Goal: Task Accomplishment & Management: Complete application form

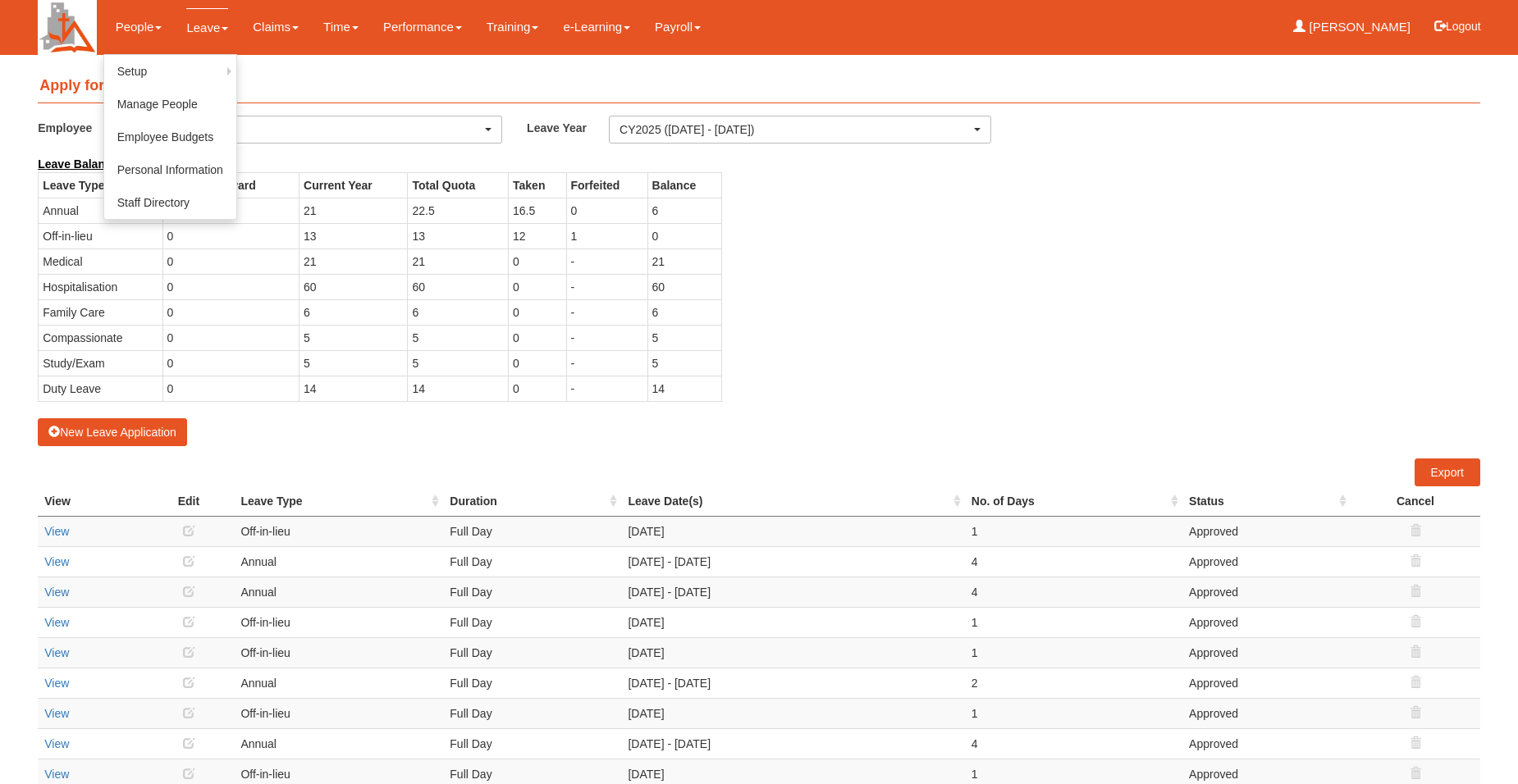
select select "50"
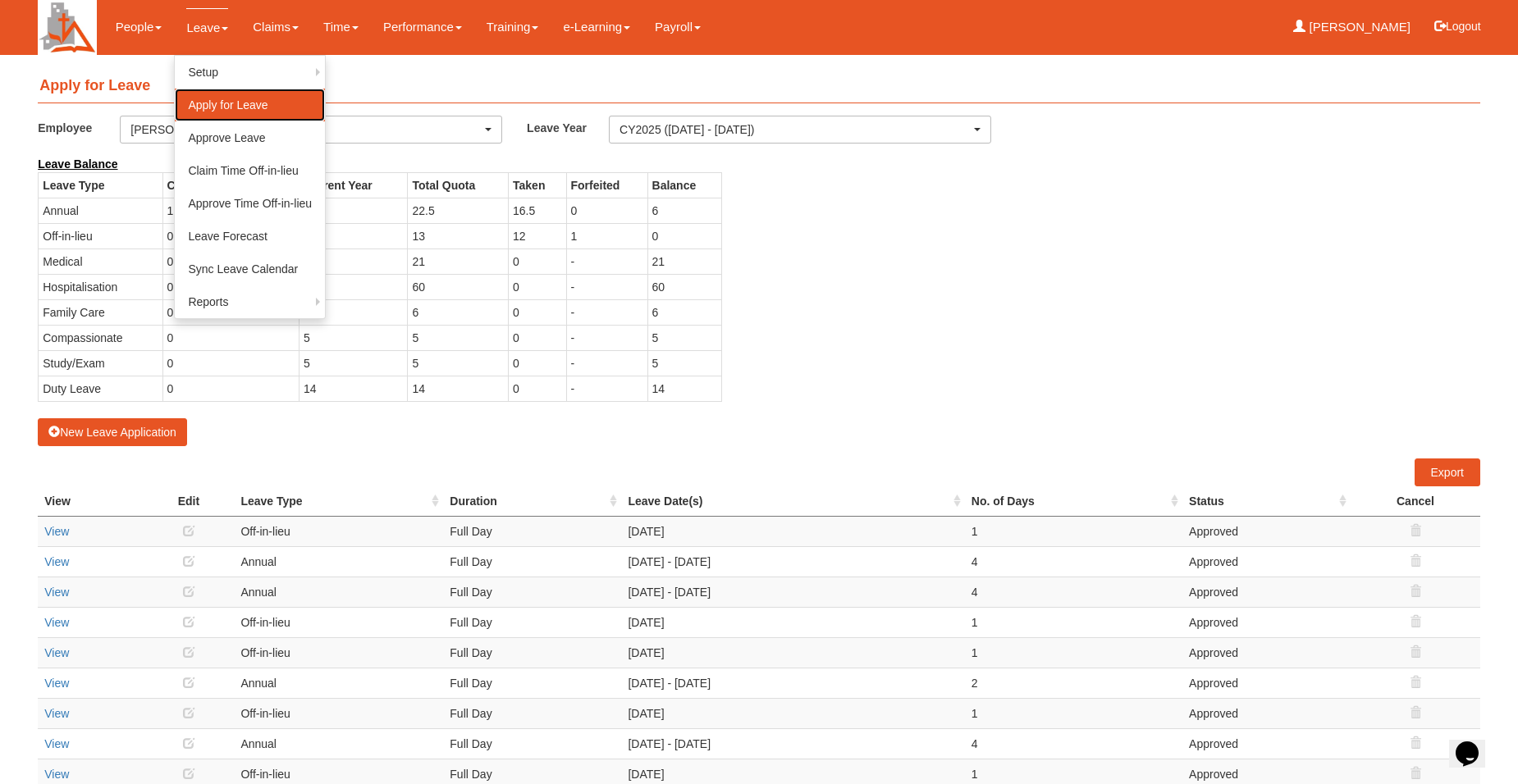
click at [220, 101] on link "Apply for Leave" at bounding box center [249, 105] width 150 height 33
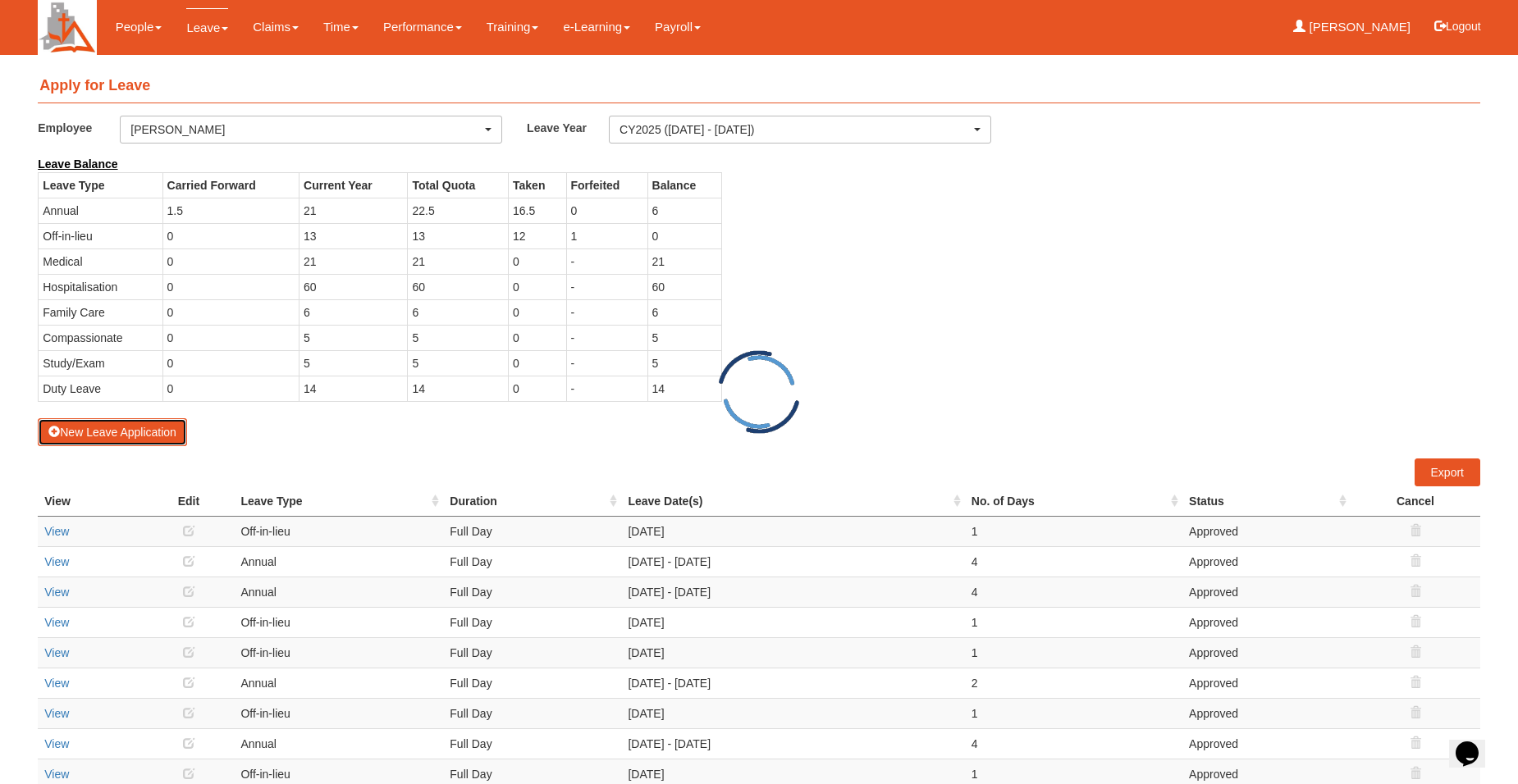
click at [107, 431] on button "New Leave Application" at bounding box center [113, 432] width 149 height 27
select select "50"
click at [73, 428] on button "New Leave Application" at bounding box center [113, 432] width 149 height 27
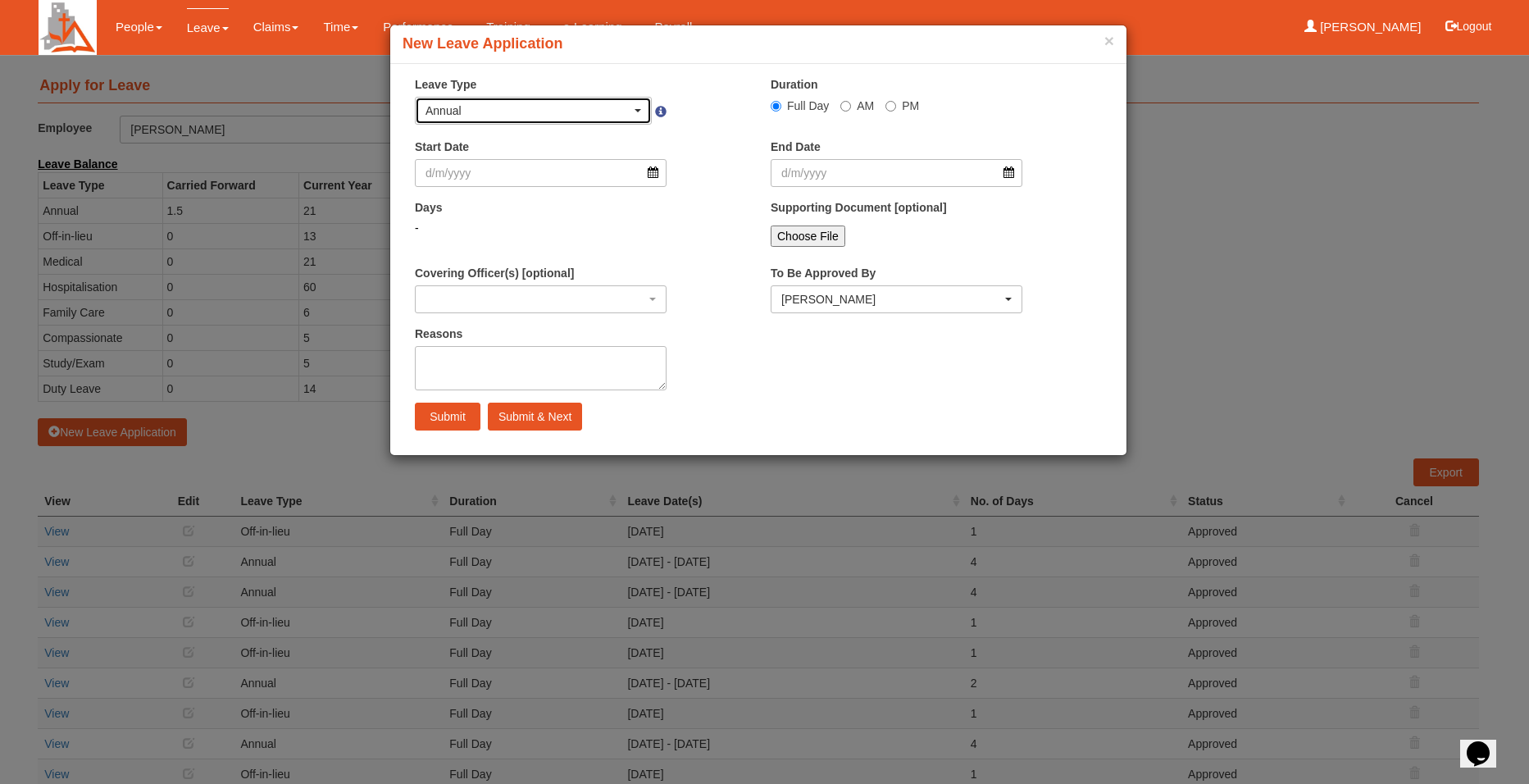
click at [634, 109] on span "button" at bounding box center [637, 110] width 7 height 3
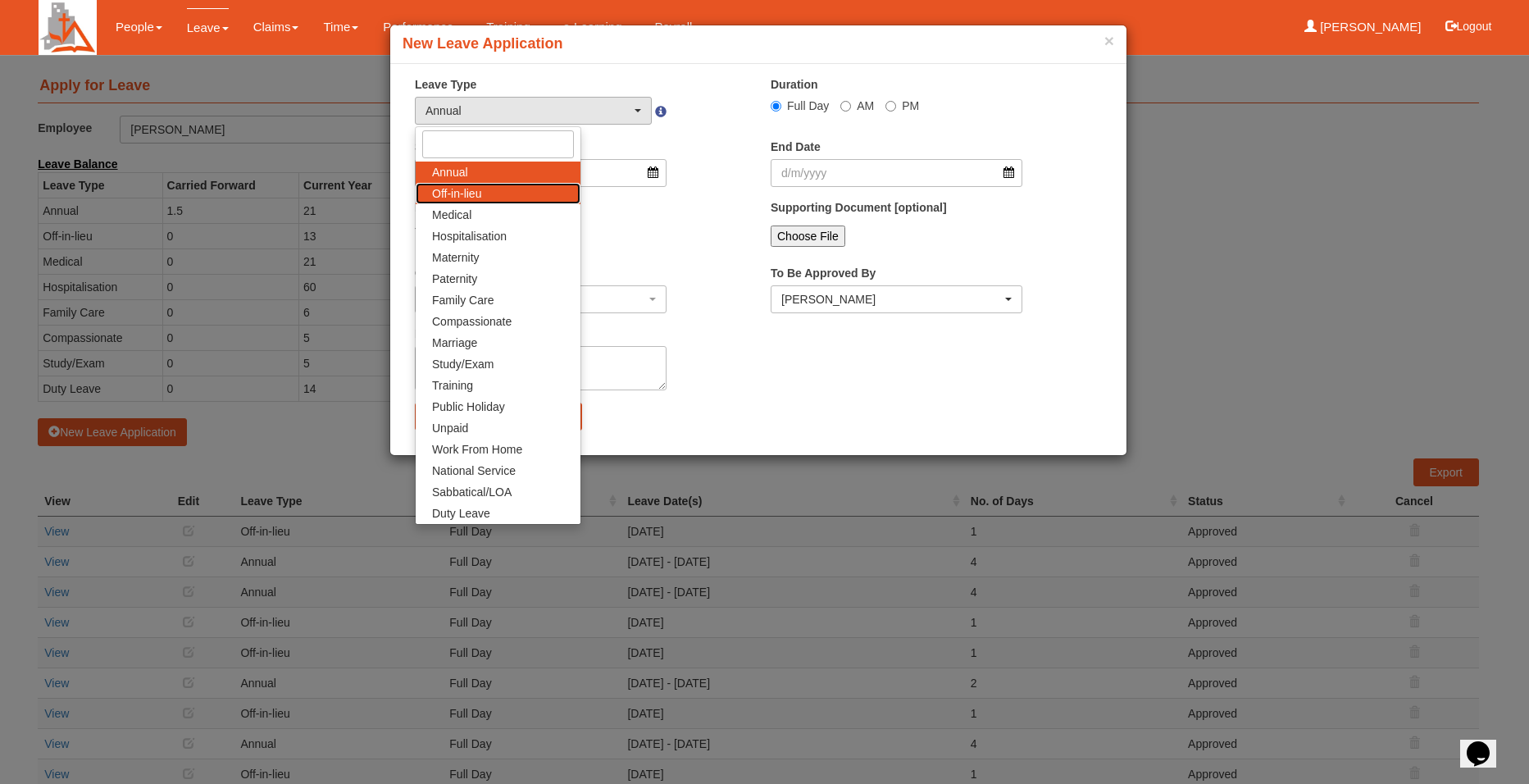
click at [463, 192] on span "Off-in-lieu" at bounding box center [456, 193] width 49 height 17
select select "3"
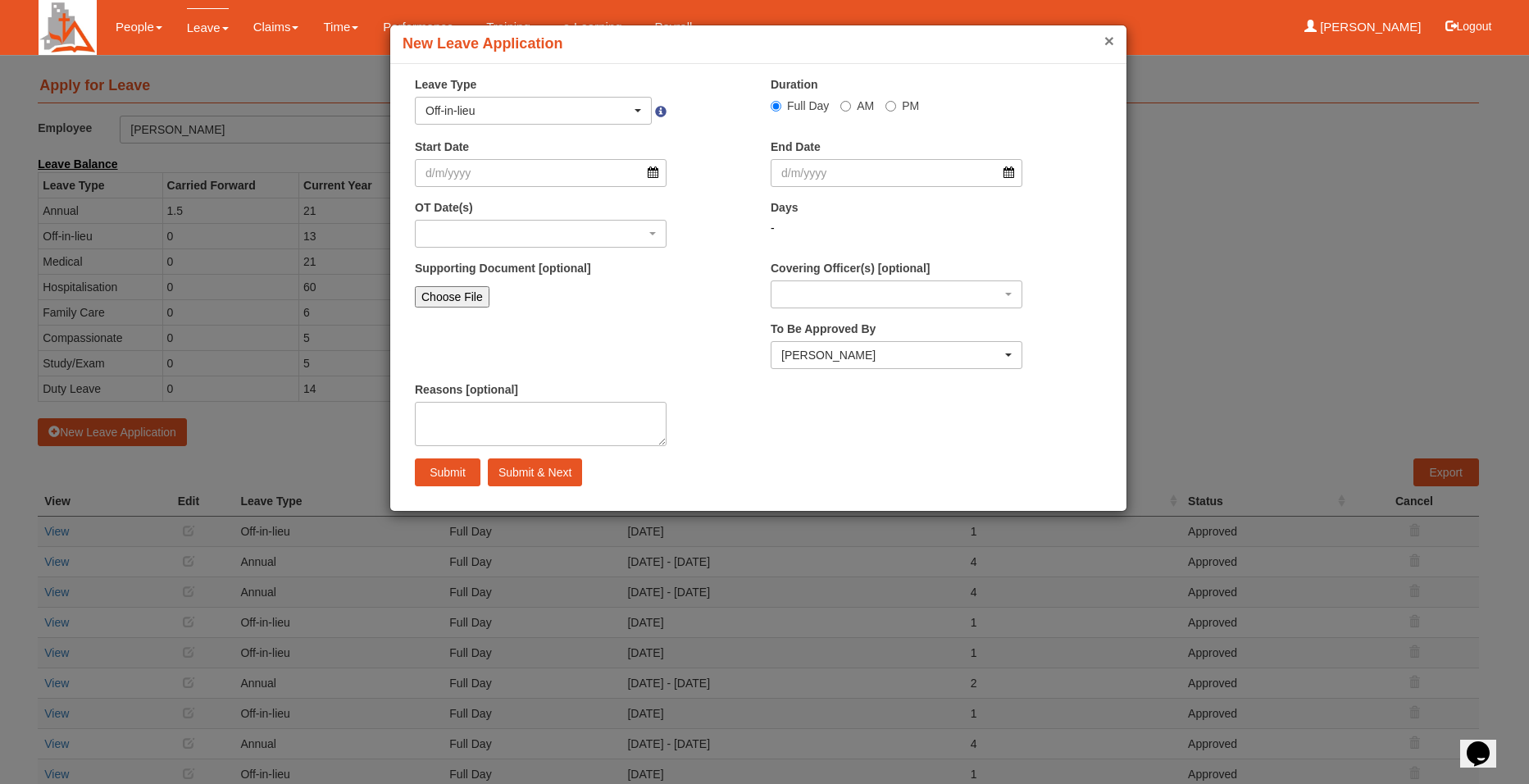
click at [1104, 40] on button "×" at bounding box center [1109, 41] width 10 height 18
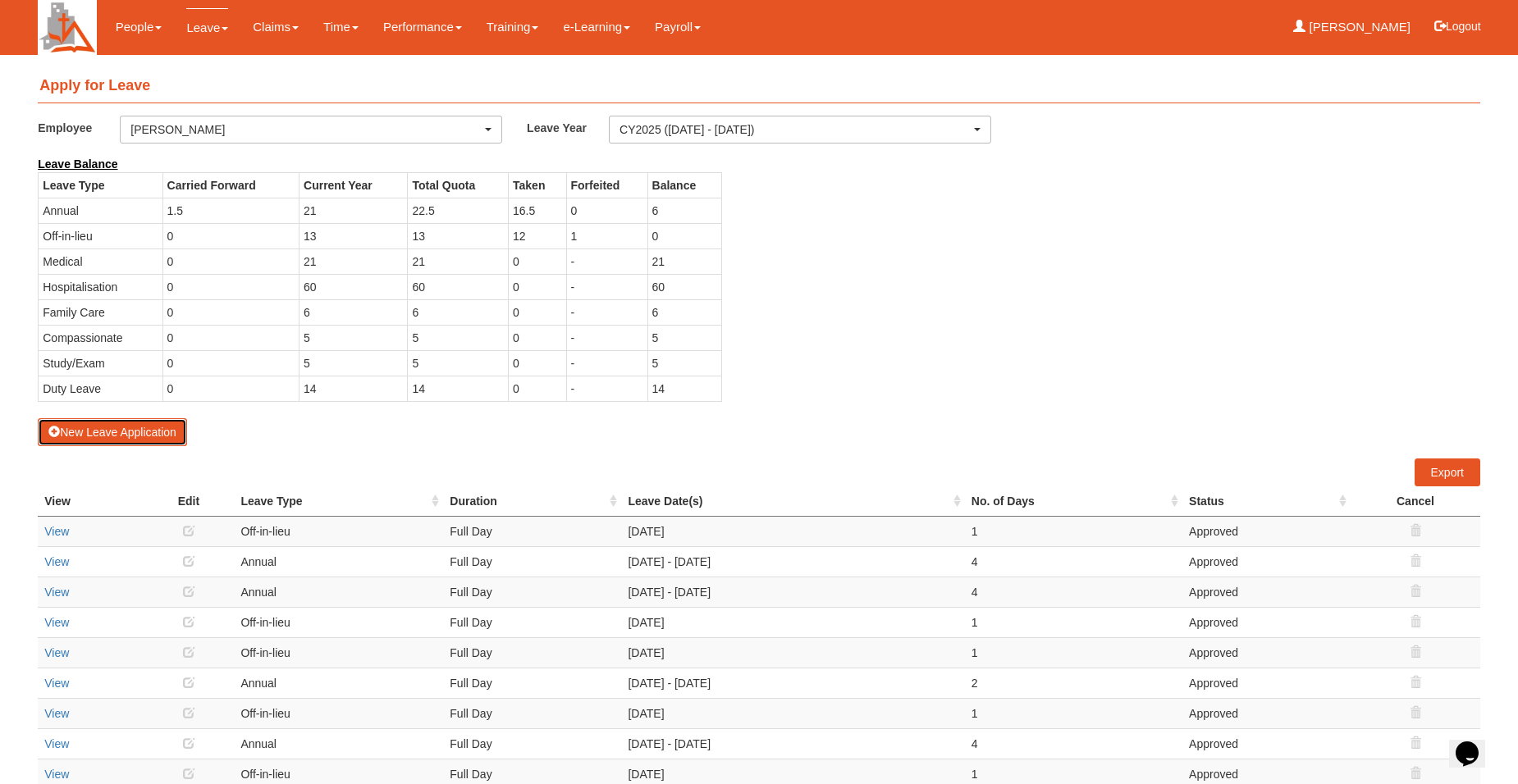
click at [83, 428] on button "New Leave Application" at bounding box center [113, 432] width 149 height 27
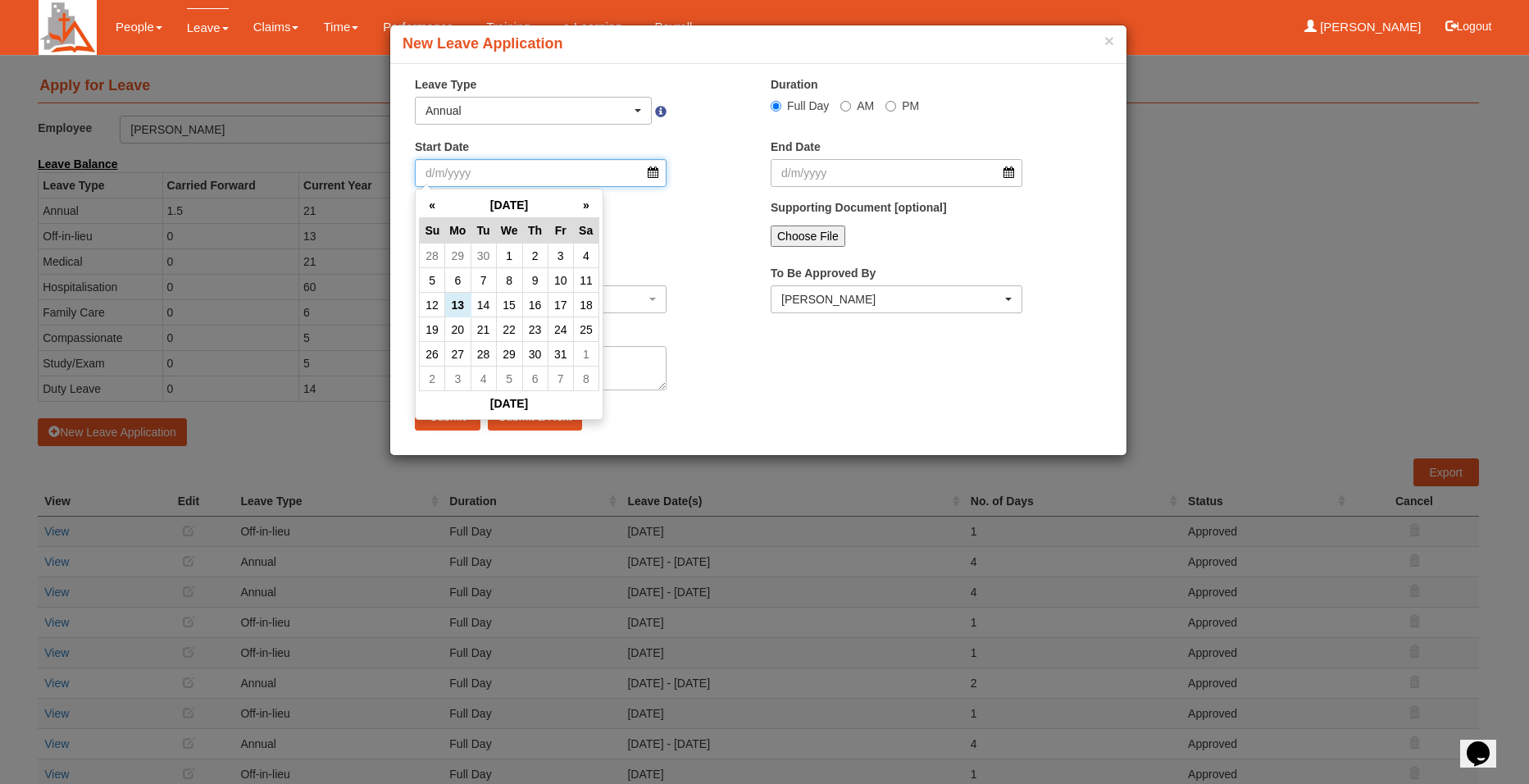
click at [655, 174] on input "Start Date" at bounding box center [540, 172] width 252 height 27
click at [487, 331] on td "21" at bounding box center [484, 329] width 25 height 24
type input "[DATE]"
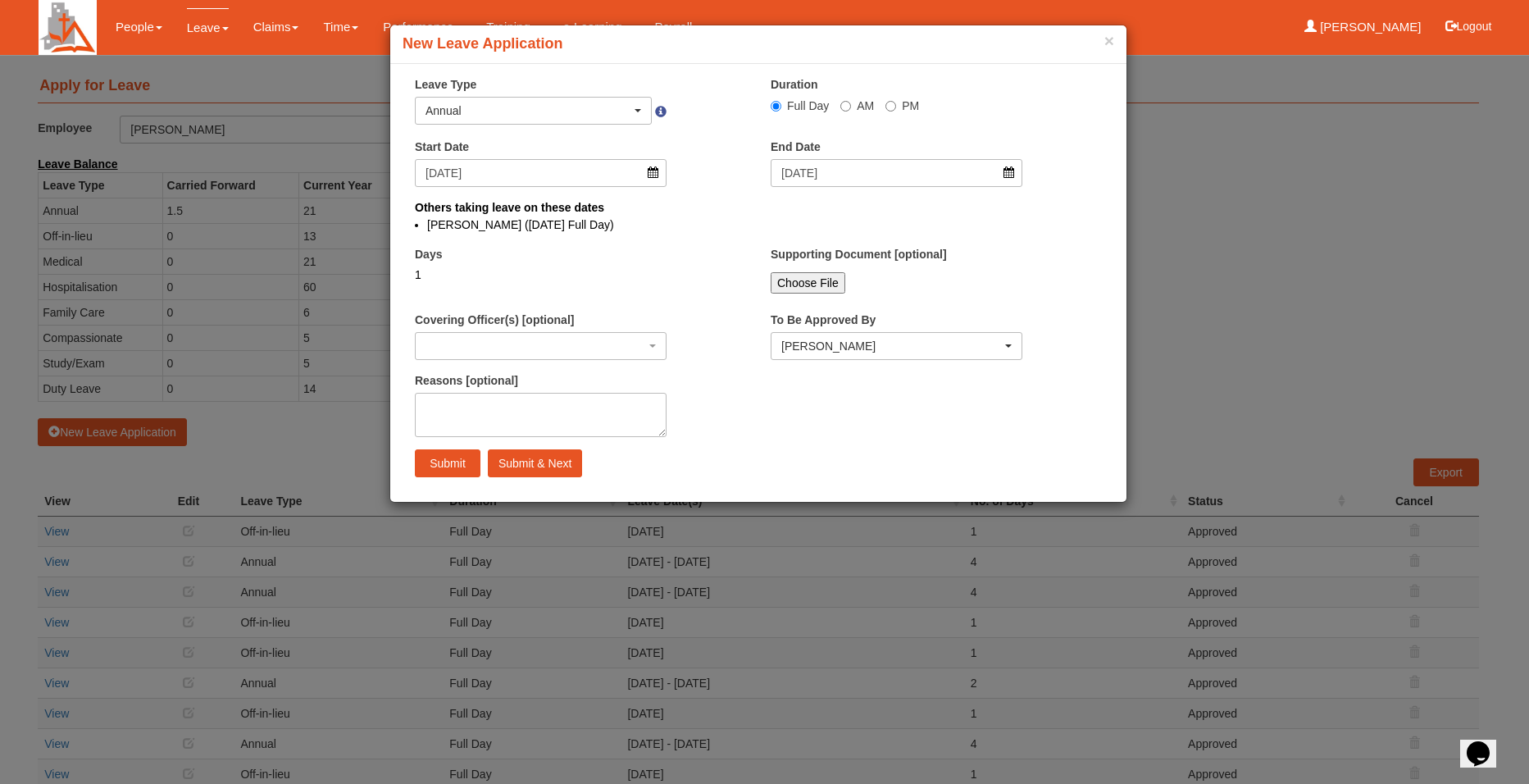
select select
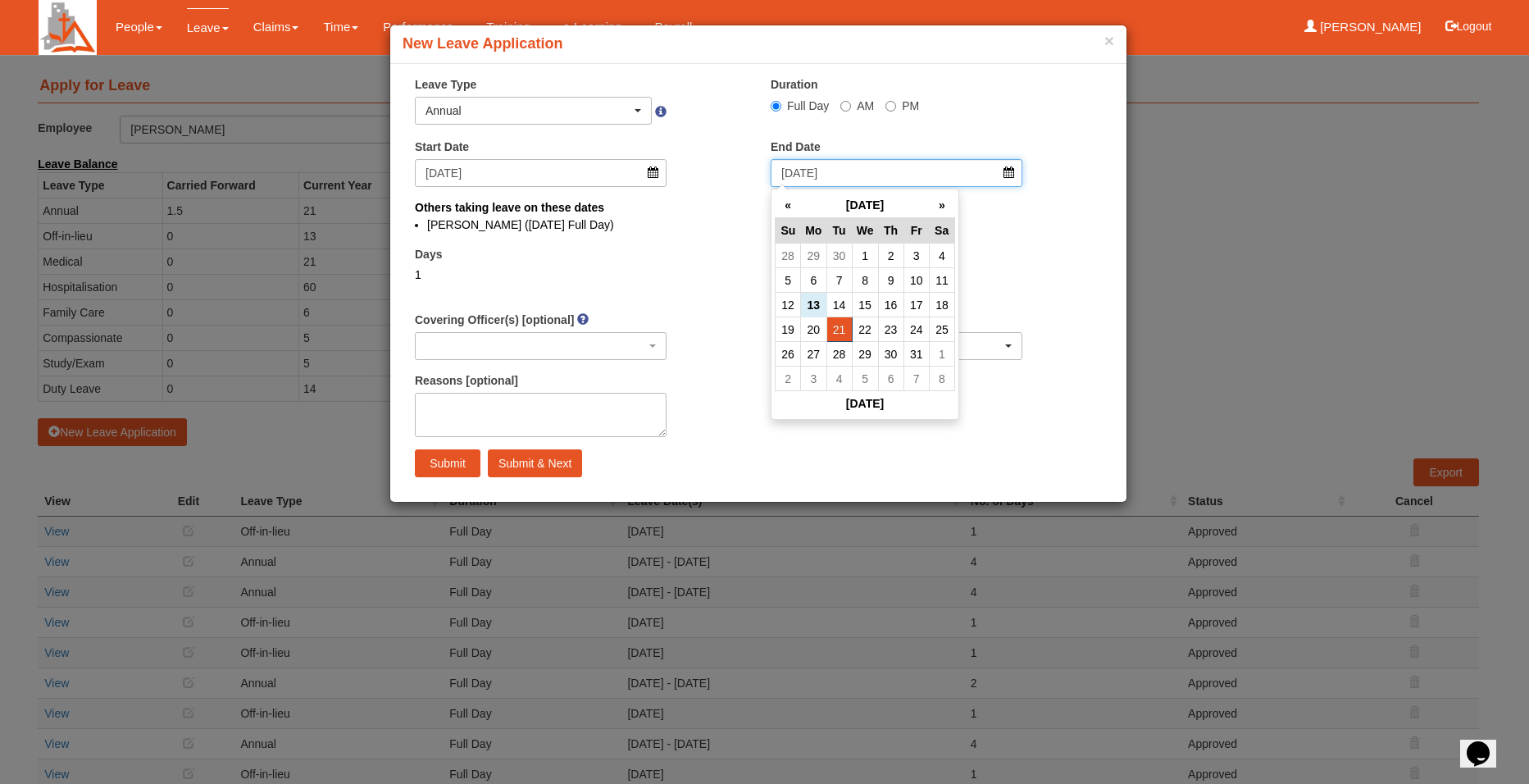
click at [1007, 173] on input "[DATE]" at bounding box center [896, 172] width 252 height 27
click at [891, 331] on td "23" at bounding box center [891, 329] width 25 height 24
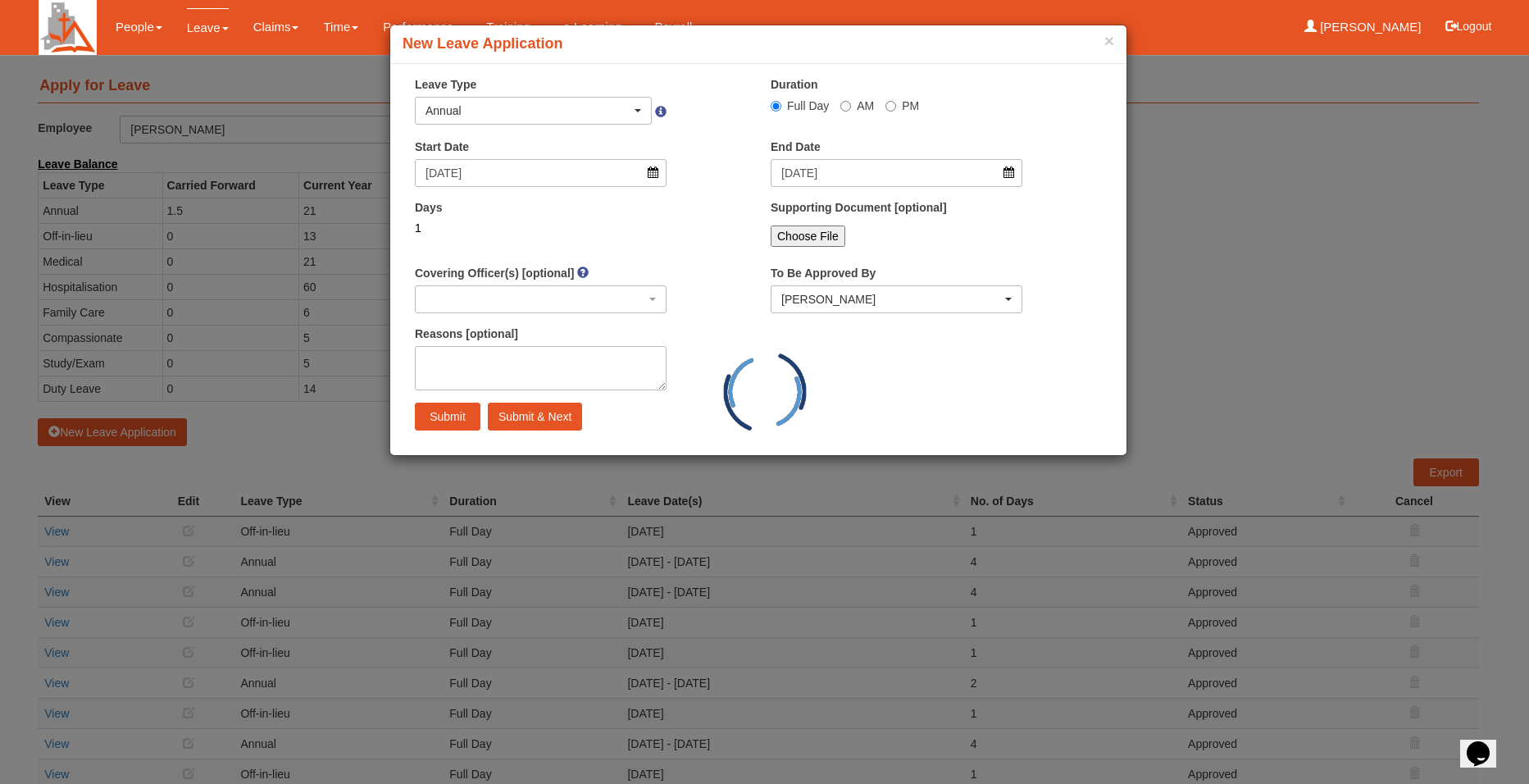
type input "[DATE]"
select select
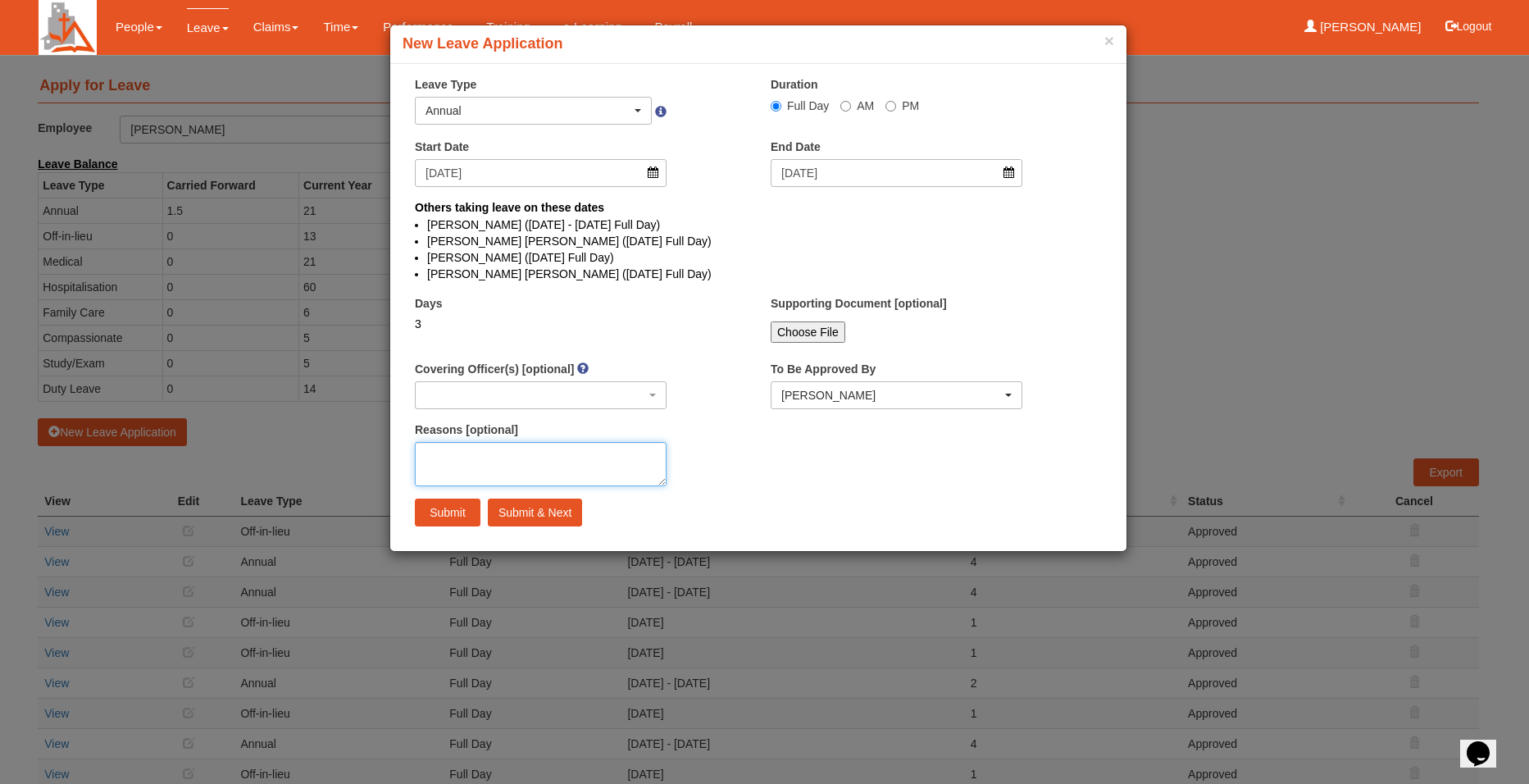
click at [450, 453] on textarea "Reasons [optional]" at bounding box center [540, 463] width 252 height 44
type textarea "Annual Leave"
drag, startPoint x: 657, startPoint y: 19, endPoint x: 950, endPoint y: 3, distance: 293.4
click at [1000, 20] on div "× New Leave Application × Leave Type Annual Off-in-lieu Medical Hospitalisation…" at bounding box center [764, 392] width 1529 height 784
drag, startPoint x: 659, startPoint y: 7, endPoint x: 924, endPoint y: 31, distance: 266.1
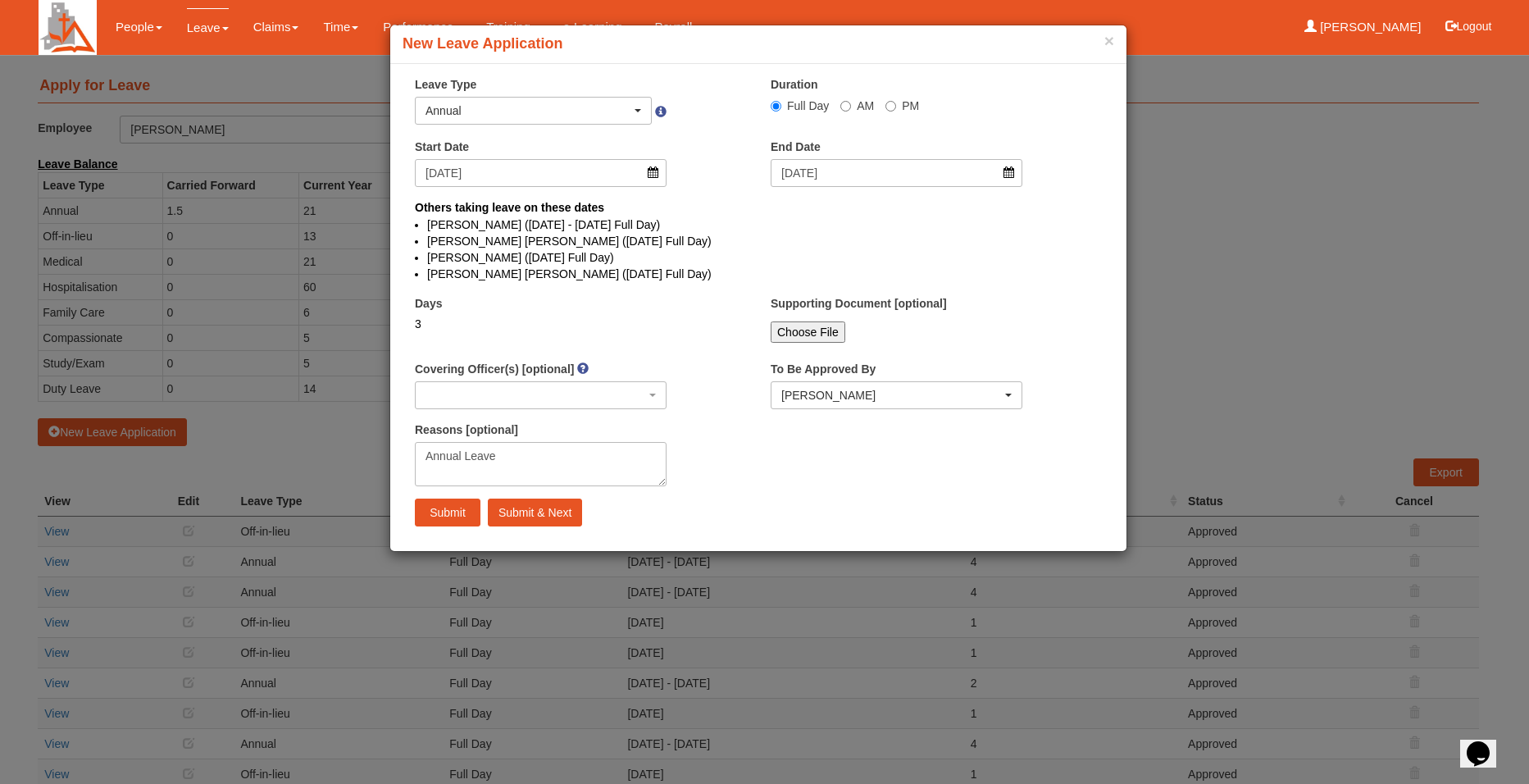
click at [924, 31] on div "× New Leave Application × Leave Type Annual Off-in-lieu Medical Hospitalisation…" at bounding box center [764, 392] width 1529 height 784
click at [440, 515] on input "Submit" at bounding box center [447, 512] width 66 height 27
select select
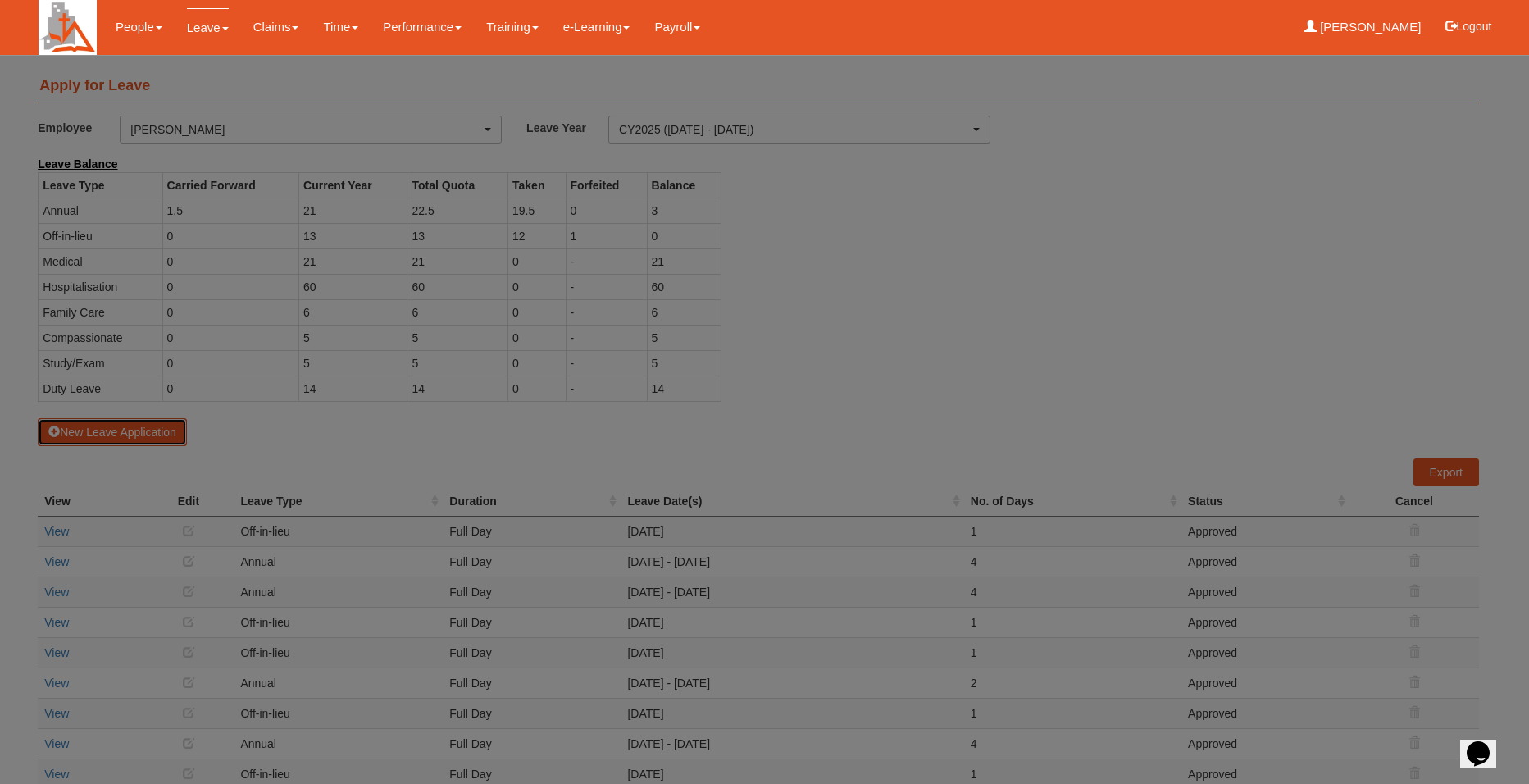
select select "50"
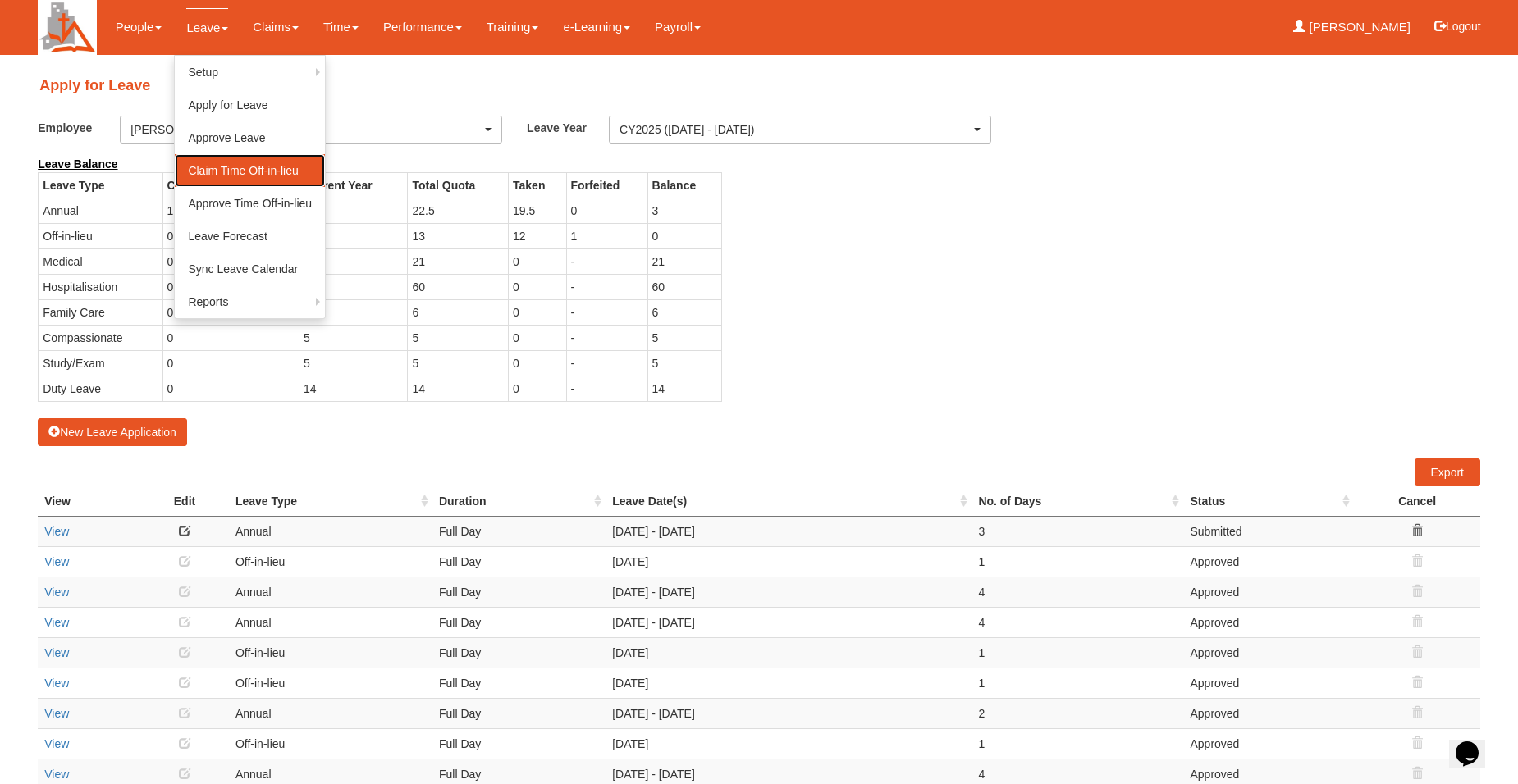
click at [217, 169] on link "Claim Time Off-in-lieu" at bounding box center [249, 170] width 150 height 33
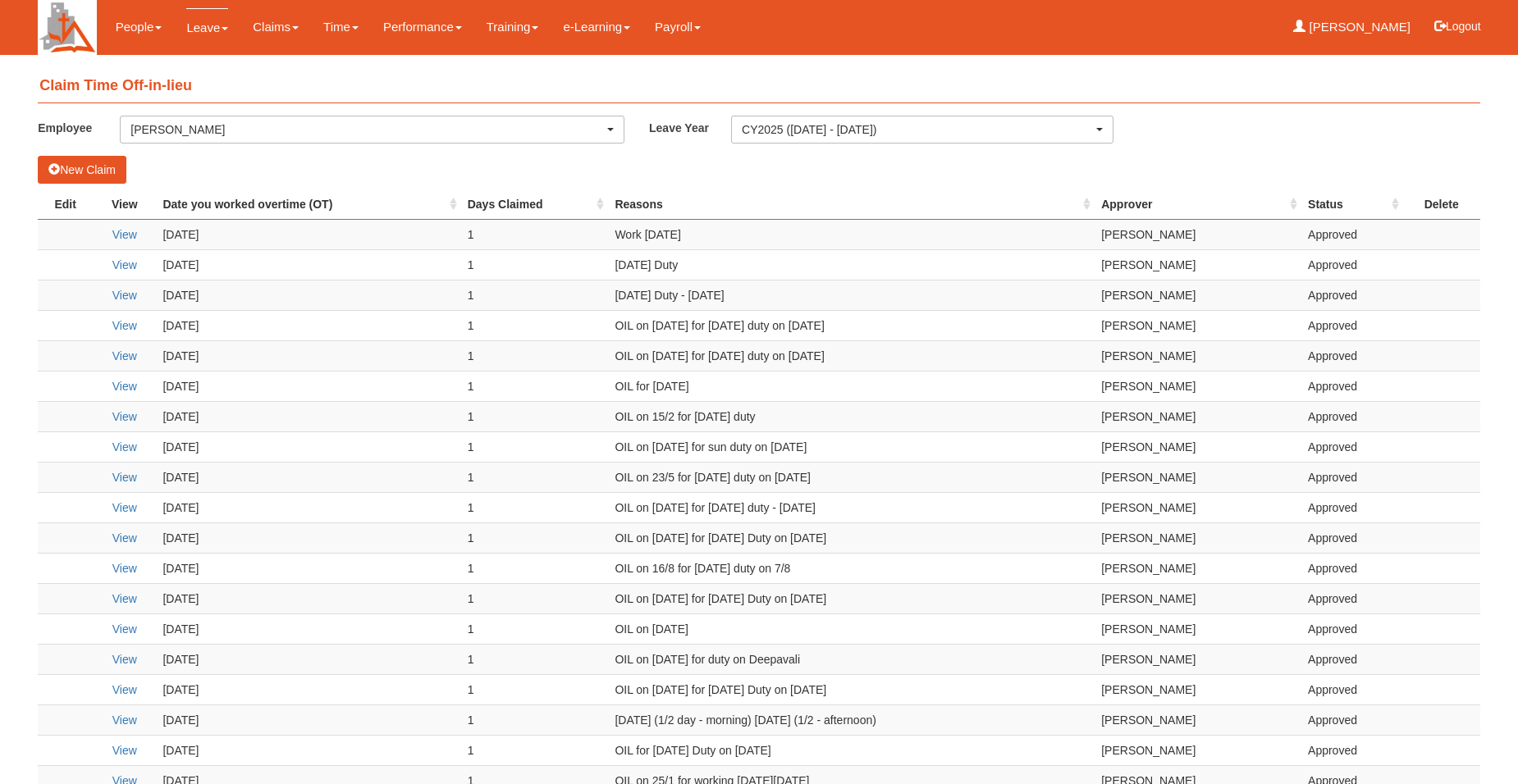
select select "50"
click at [93, 171] on button "New Claim" at bounding box center [82, 169] width 88 height 27
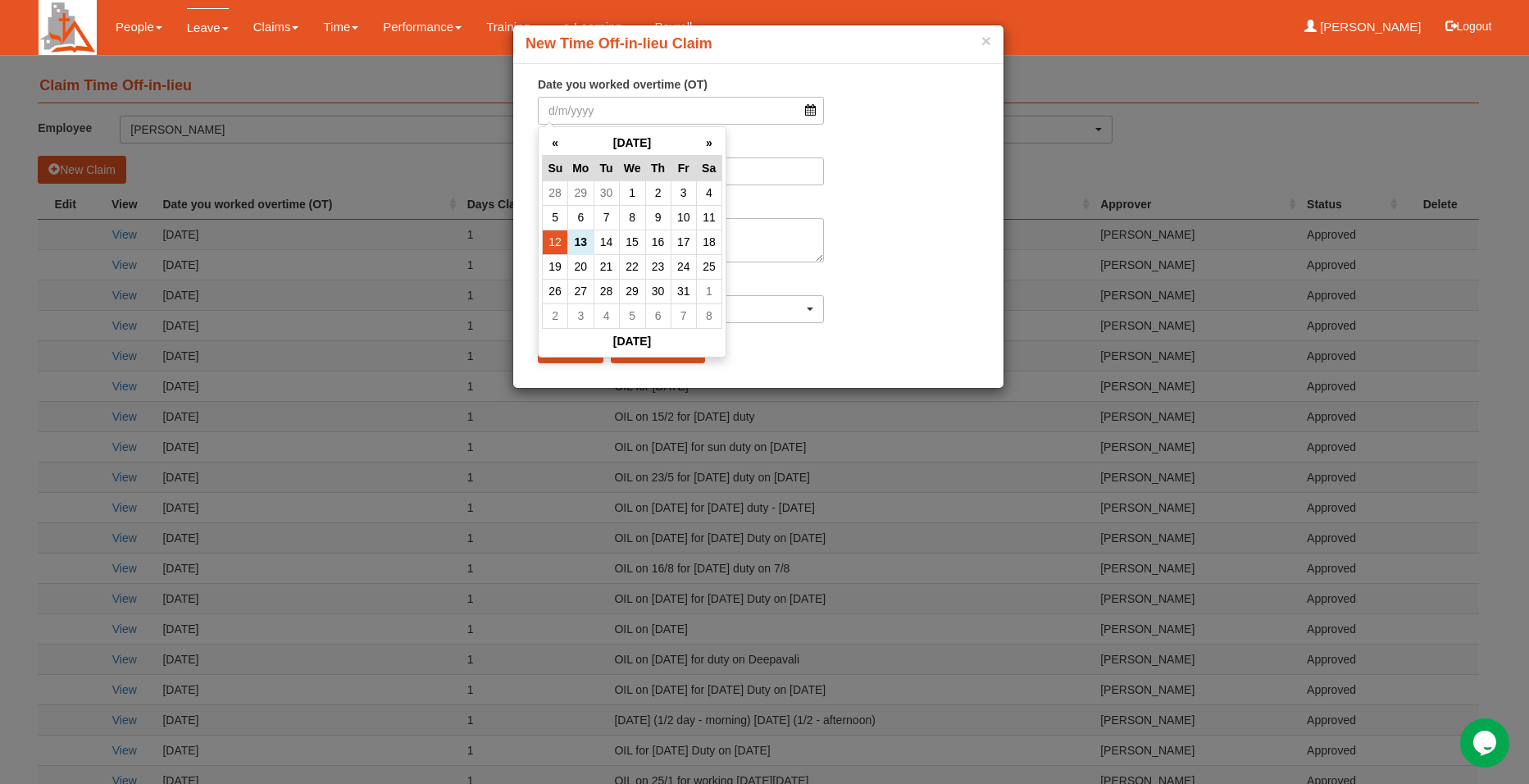
click at [553, 240] on td "12" at bounding box center [555, 242] width 25 height 24
type input "12/10/2025"
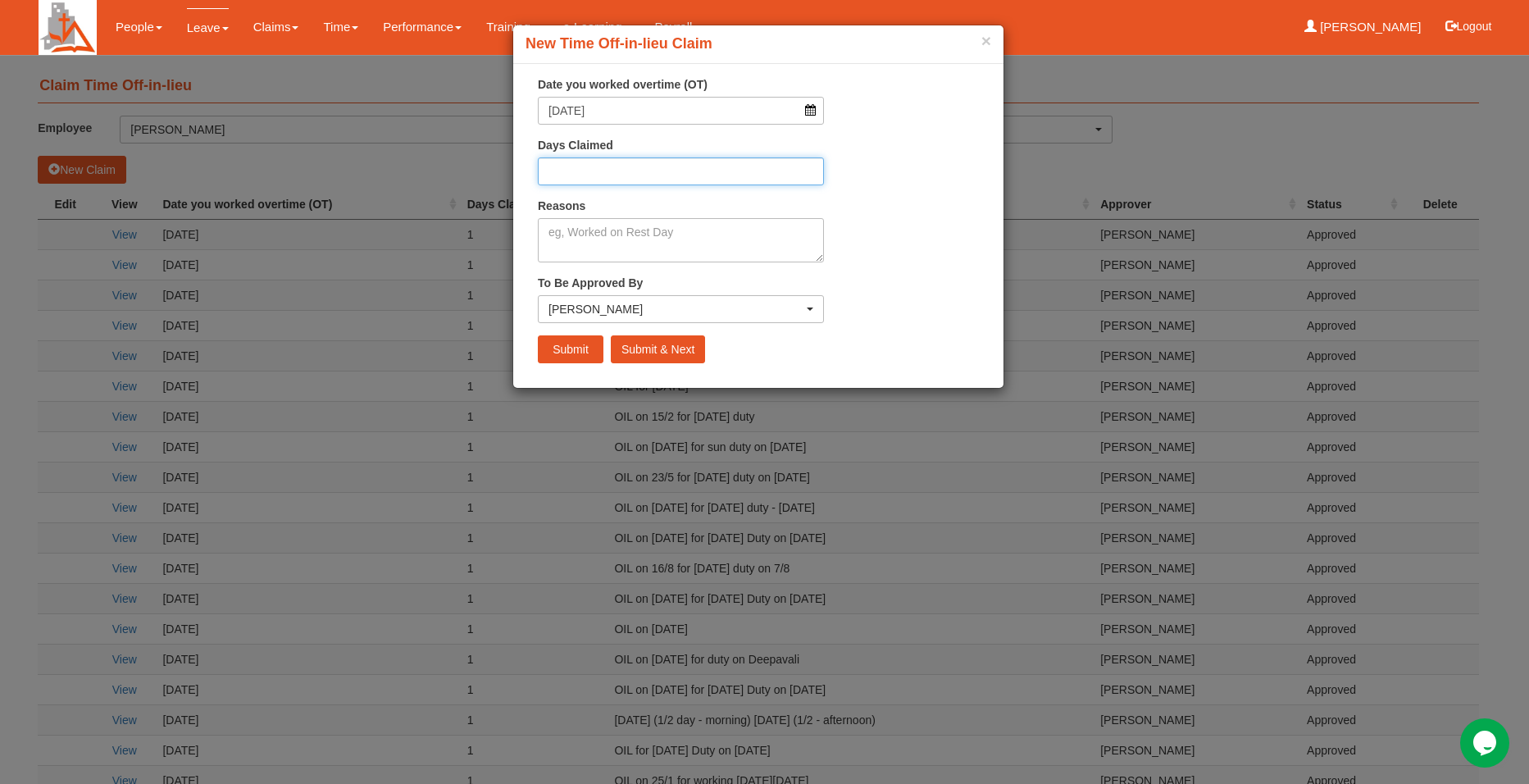
click at [583, 165] on input "Days Claimed" at bounding box center [680, 171] width 286 height 27
type input "1"
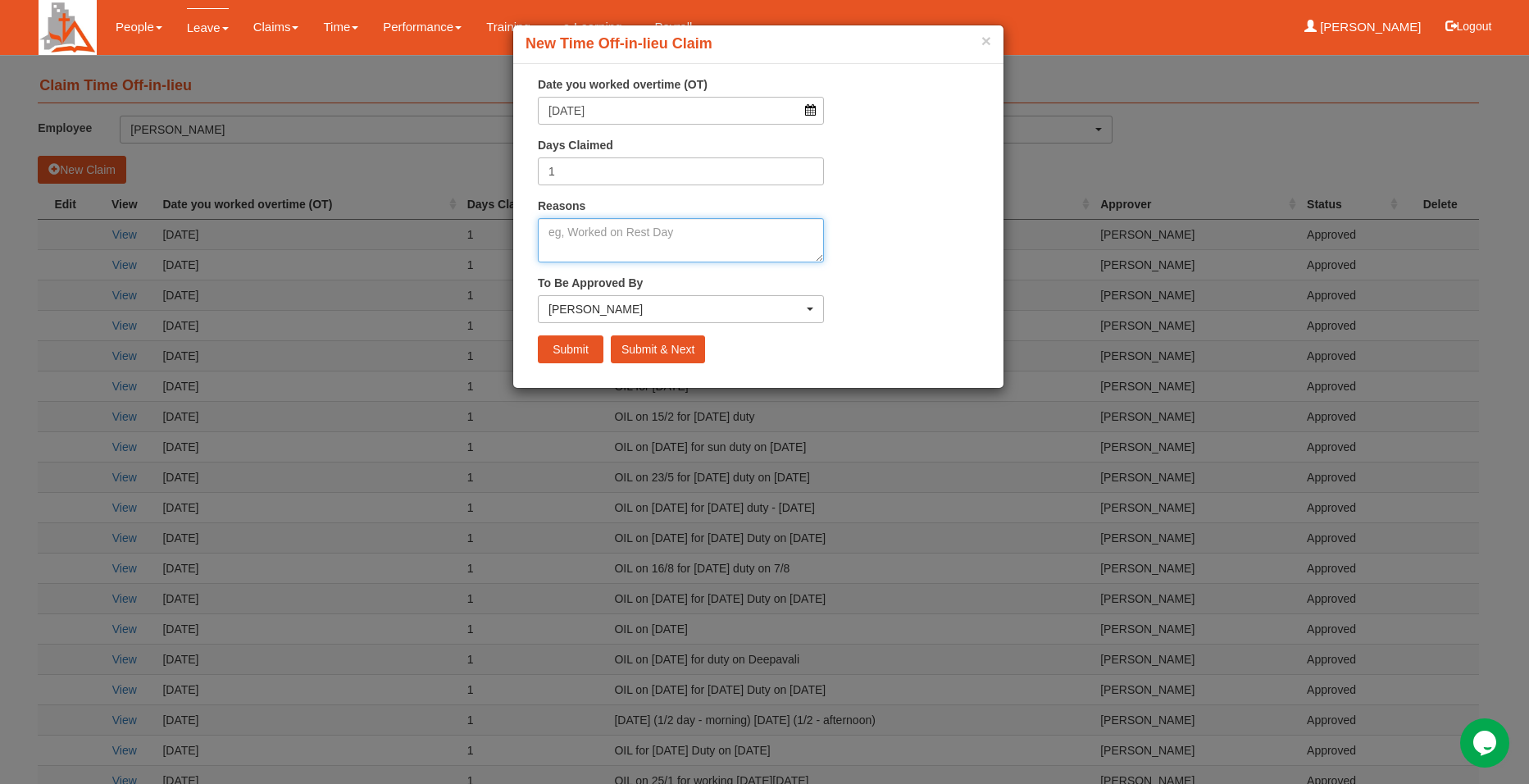
click at [556, 241] on textarea "Reasons" at bounding box center [680, 240] width 286 height 44
type textarea "W"
type textarea "Sunday Duty"
click at [579, 346] on input "Submit" at bounding box center [570, 349] width 66 height 27
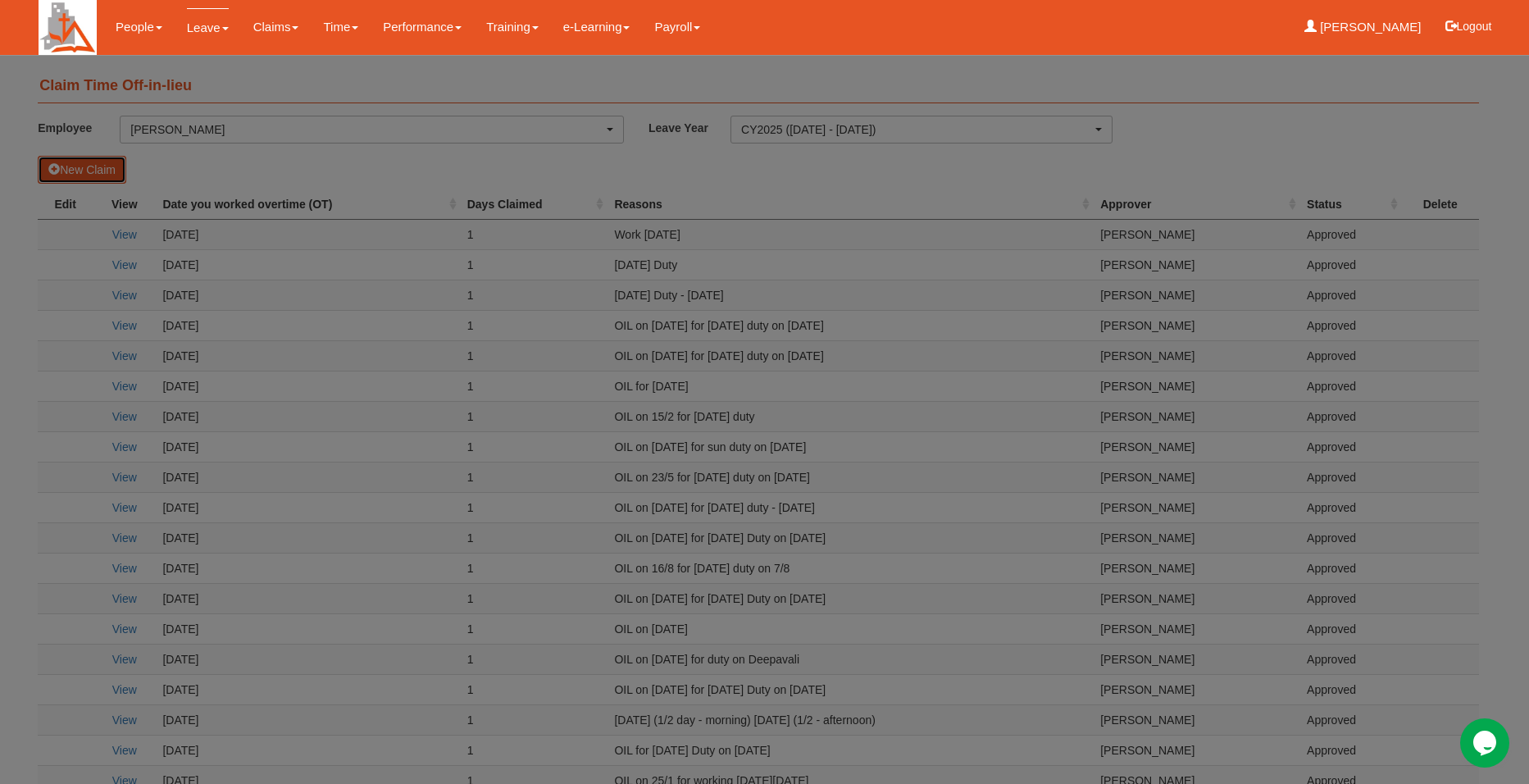
select select "50"
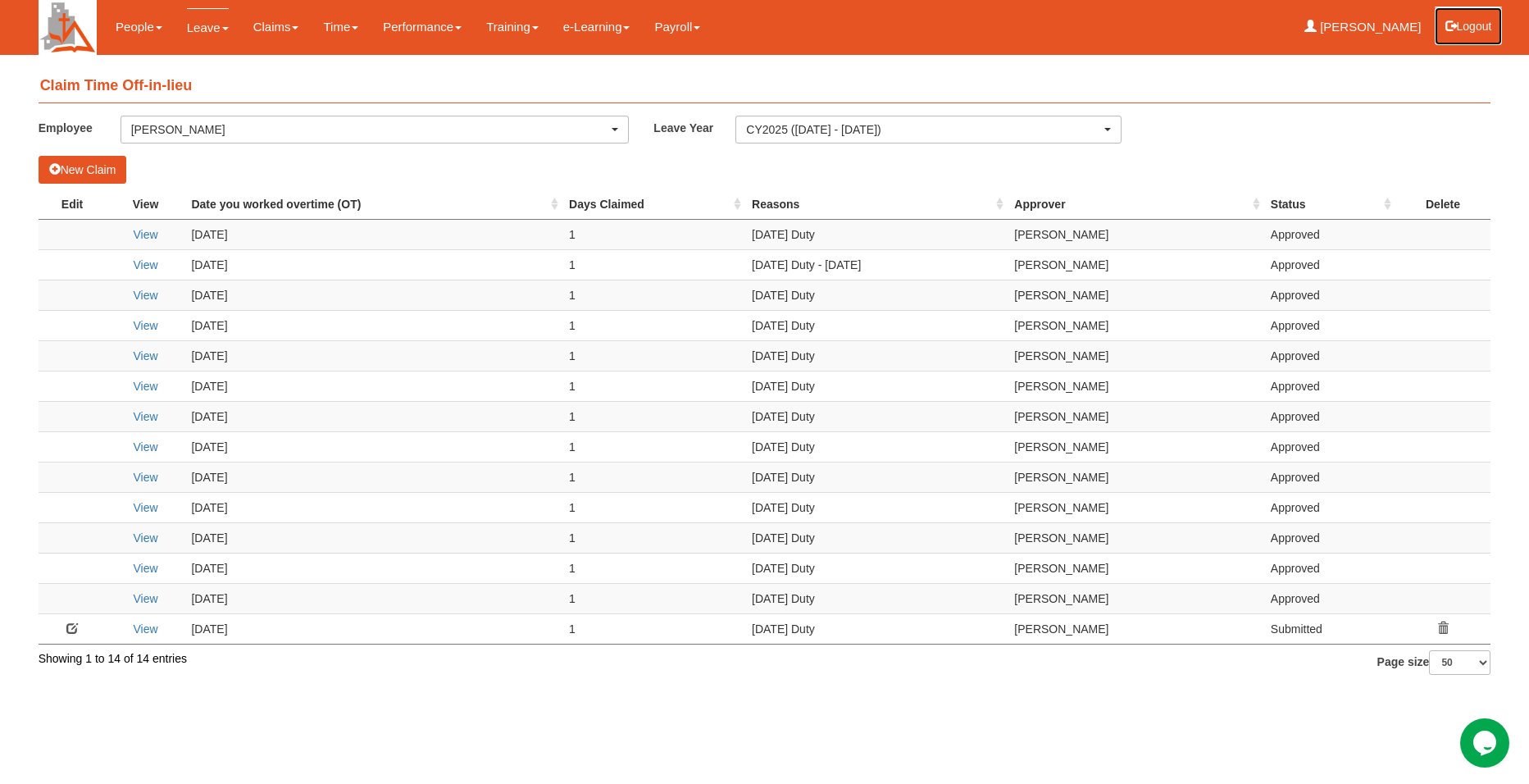
click at [1468, 21] on button "Logout" at bounding box center [1468, 26] width 70 height 39
